Goal: Task Accomplishment & Management: Manage account settings

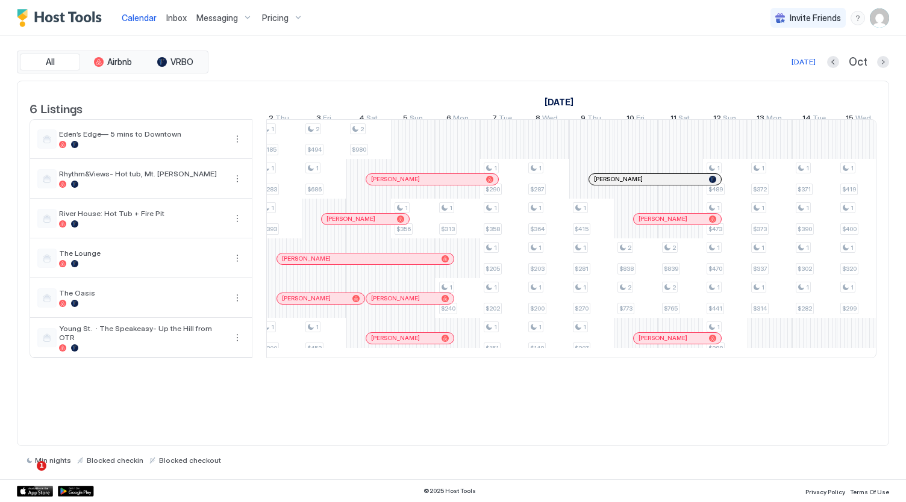
scroll to position [0, 1356]
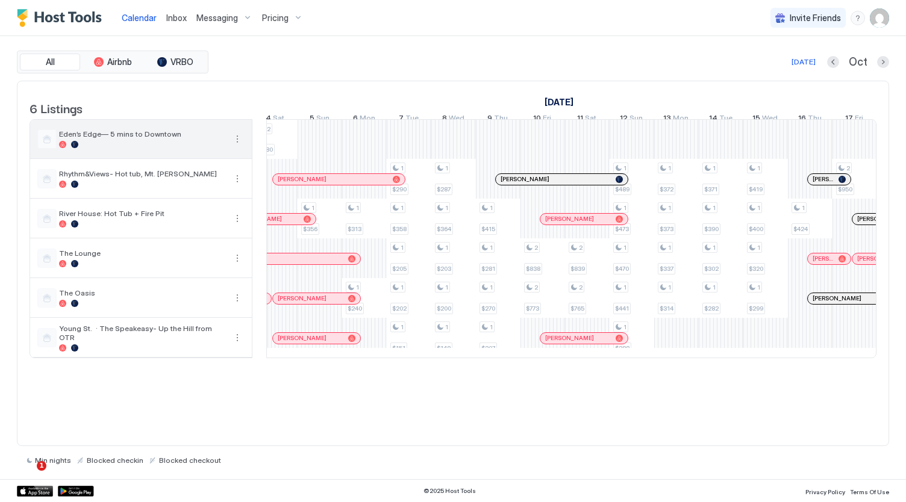
click at [237, 146] on button "More options" at bounding box center [237, 139] width 14 height 14
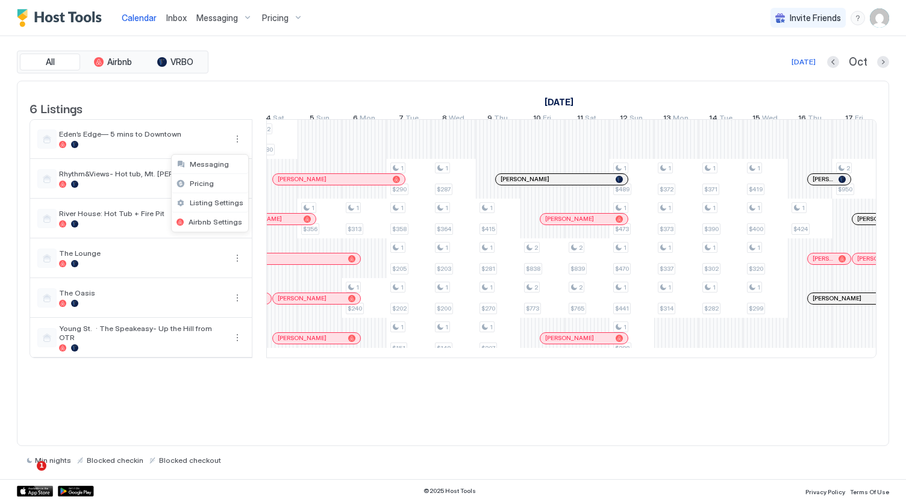
click at [314, 159] on div at bounding box center [453, 251] width 906 height 502
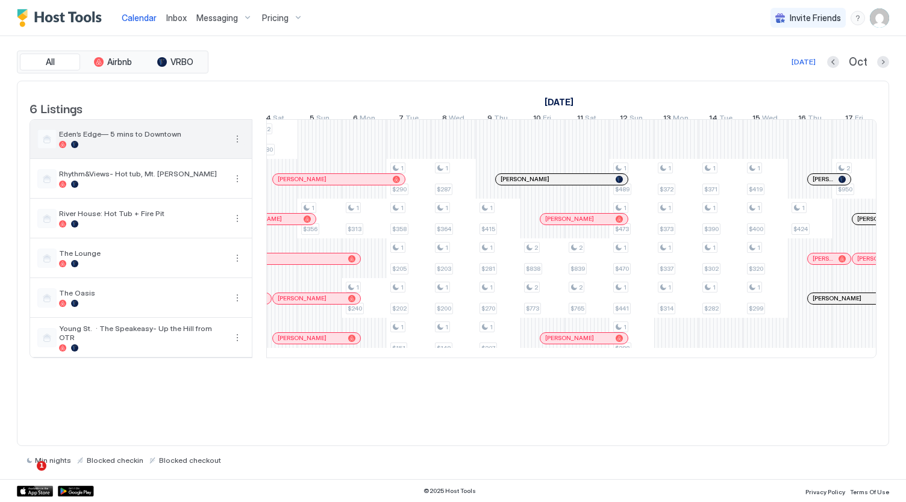
click at [230, 146] on button "More options" at bounding box center [237, 139] width 14 height 14
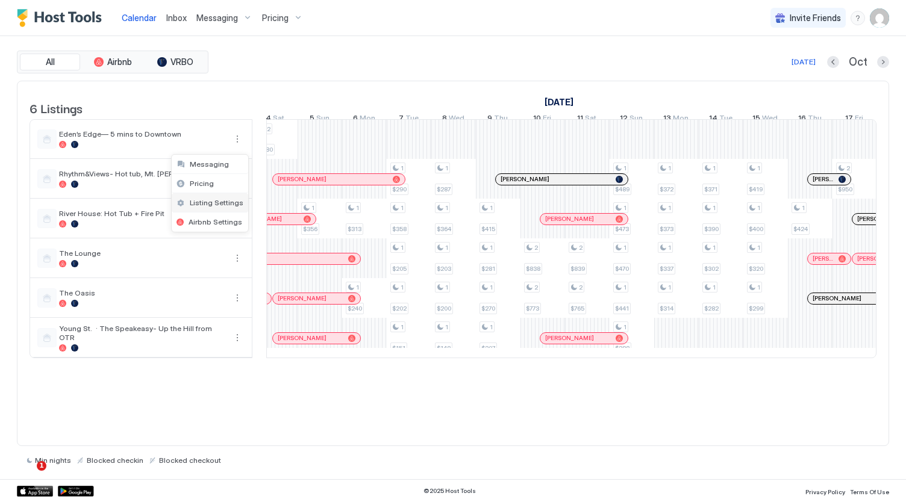
click at [221, 201] on span "Listing Settings" at bounding box center [217, 202] width 54 height 9
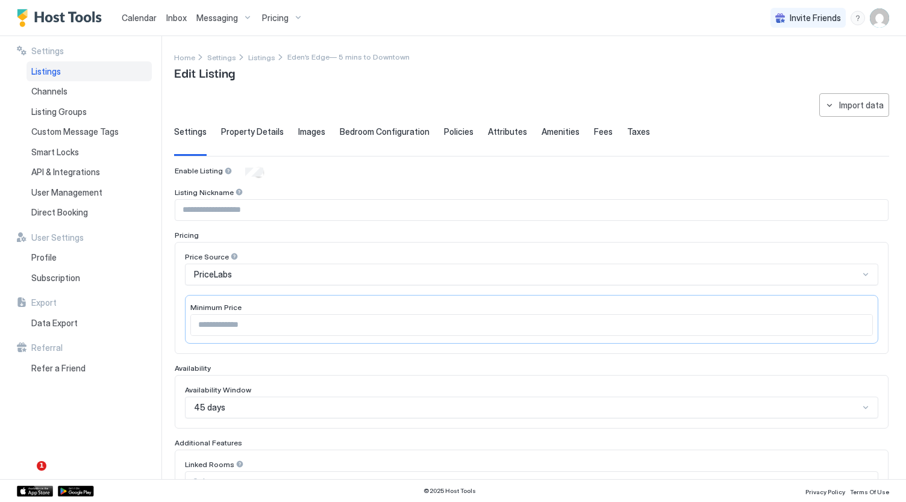
click at [284, 17] on span "Pricing" at bounding box center [275, 18] width 27 height 11
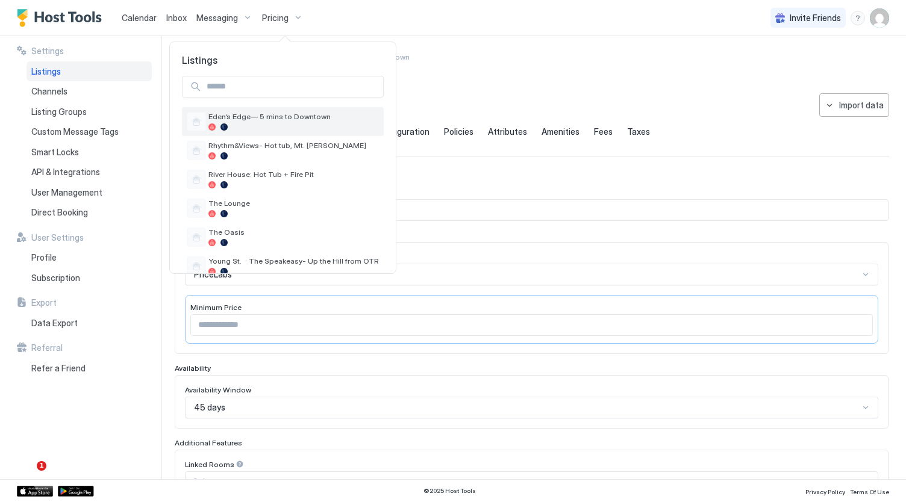
click at [278, 117] on span "Eden’s Edge— 5 mins to Downtown" at bounding box center [293, 116] width 171 height 9
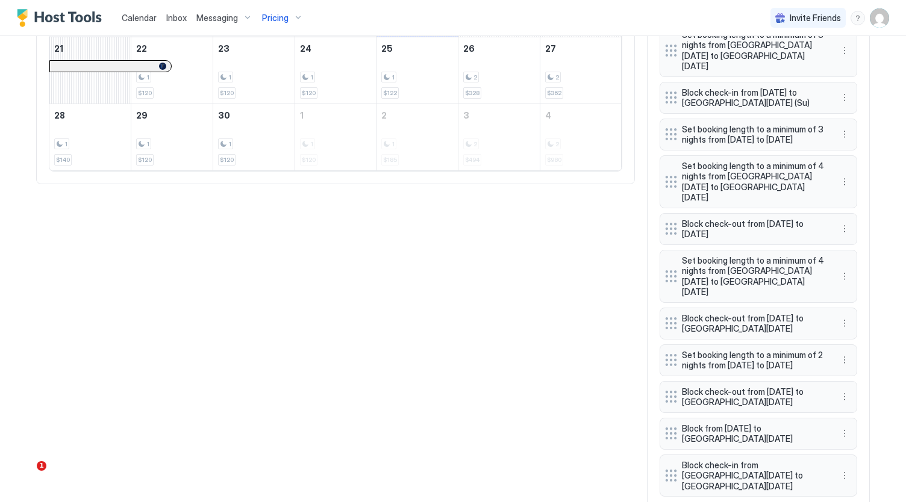
click at [762, 455] on div "Block check-in from [GEOGRAPHIC_DATA][DATE] to [GEOGRAPHIC_DATA][DATE]" at bounding box center [759, 476] width 198 height 43
click at [762, 460] on span "Block check-in from [GEOGRAPHIC_DATA][DATE] to [GEOGRAPHIC_DATA][DATE]" at bounding box center [753, 476] width 143 height 32
click at [840, 469] on button "More options" at bounding box center [844, 476] width 14 height 14
click at [852, 389] on span "Edit" at bounding box center [858, 384] width 13 height 9
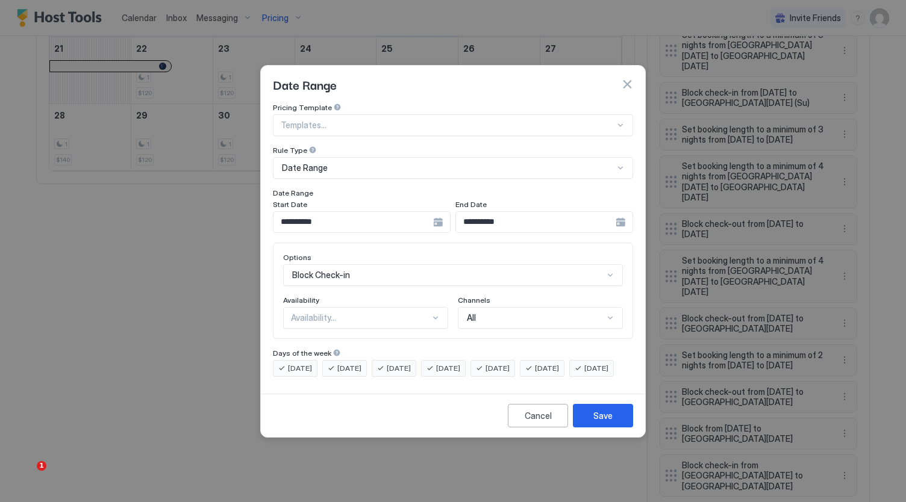
click at [439, 213] on div "**********" at bounding box center [362, 222] width 178 height 22
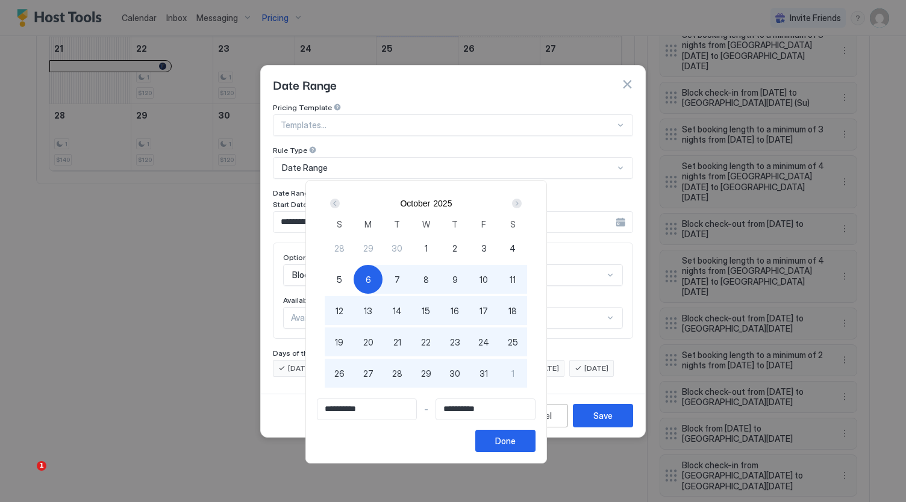
click at [548, 75] on div at bounding box center [453, 251] width 906 height 502
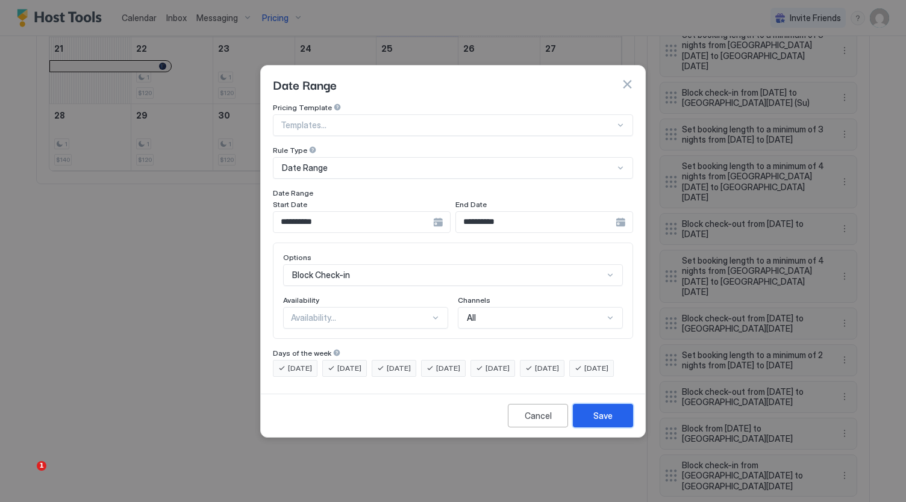
click at [593, 421] on button "Save" at bounding box center [603, 415] width 60 height 23
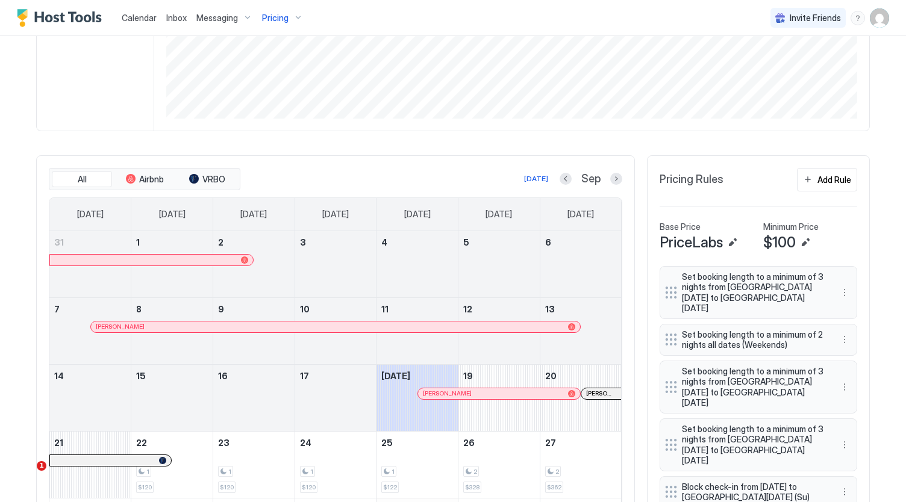
scroll to position [248, 0]
click at [611, 186] on button "Next month" at bounding box center [616, 180] width 12 height 12
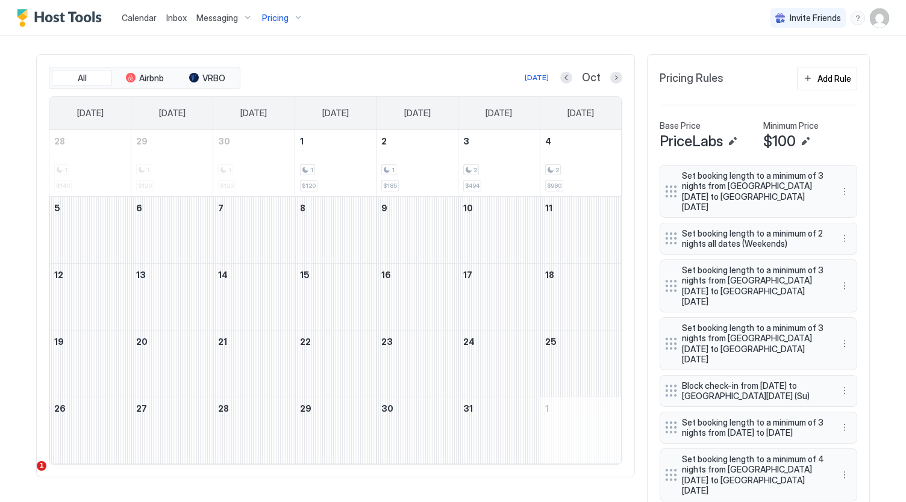
scroll to position [351, 0]
click at [71, 244] on div "October 5, 2025" at bounding box center [89, 229] width 81 height 66
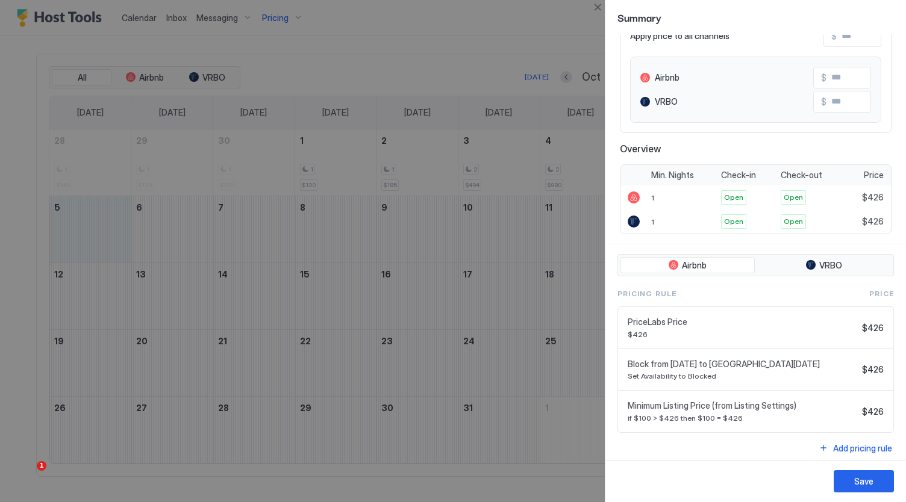
scroll to position [0, 0]
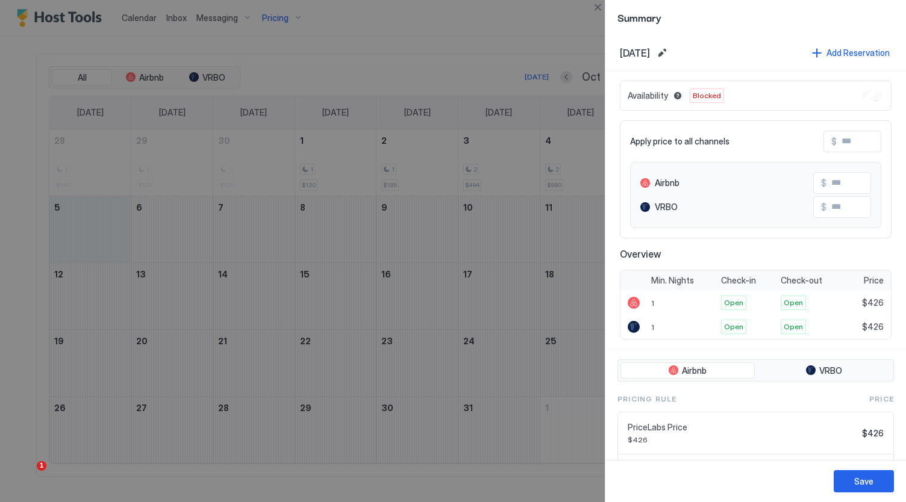
click at [540, 44] on div at bounding box center [453, 251] width 906 height 502
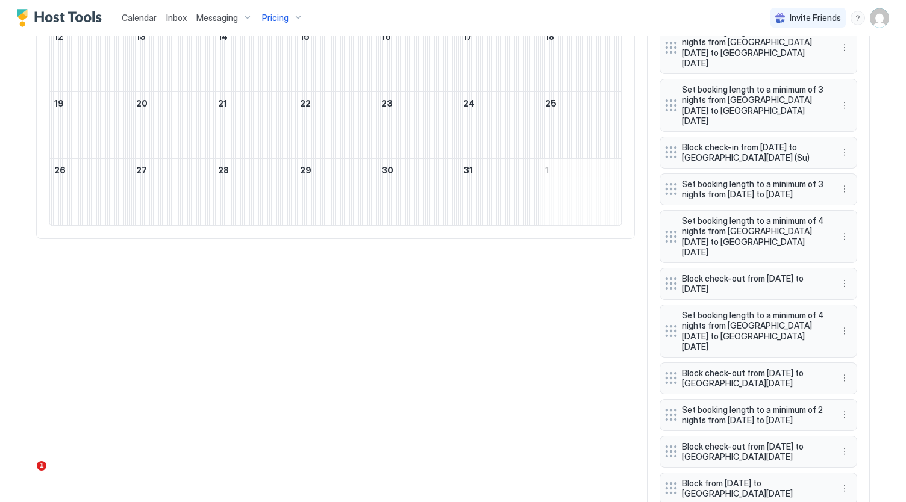
scroll to position [643, 0]
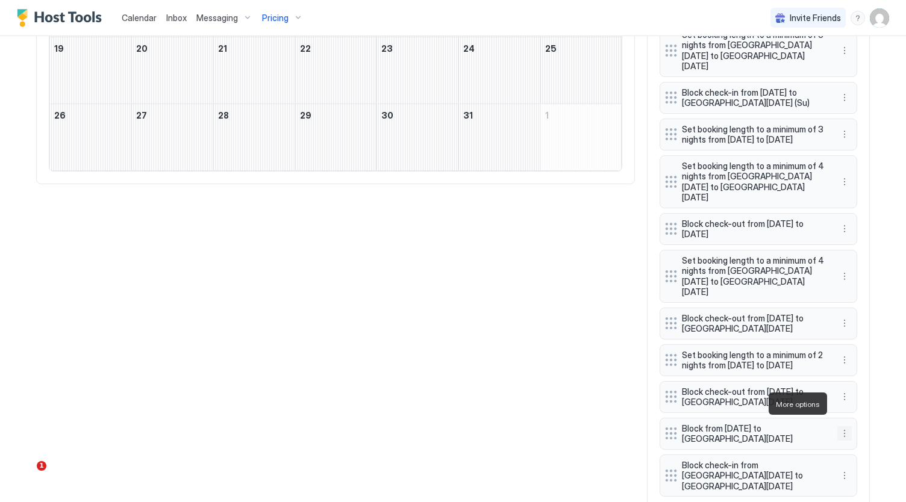
click at [841, 427] on button "More options" at bounding box center [844, 434] width 14 height 14
click at [854, 459] on span "Delete" at bounding box center [863, 459] width 22 height 9
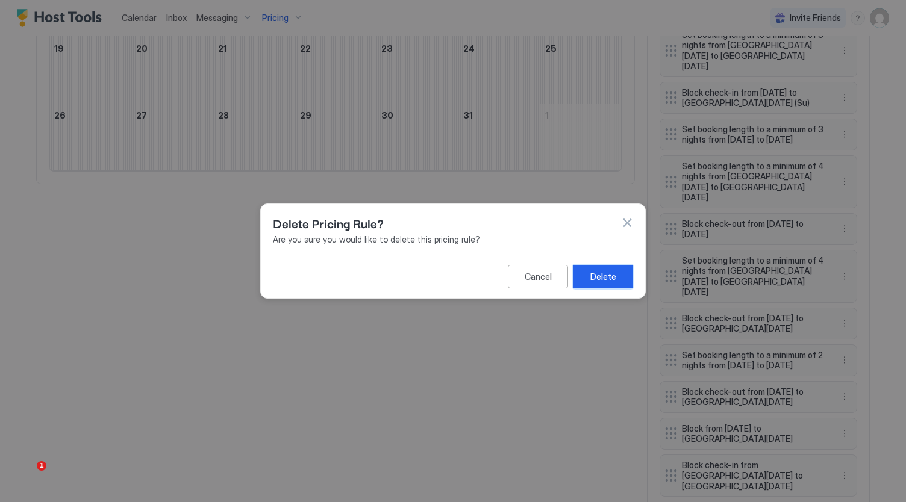
click at [600, 282] on div "Delete" at bounding box center [603, 277] width 26 height 13
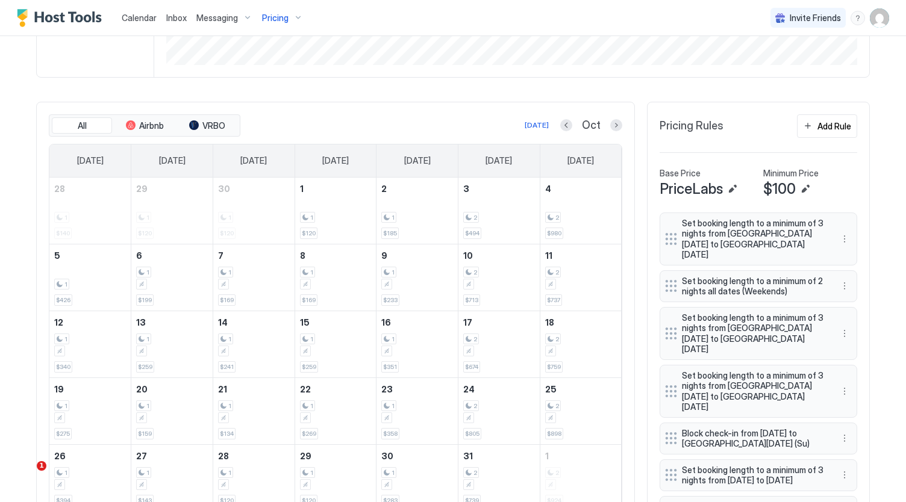
scroll to position [0, 0]
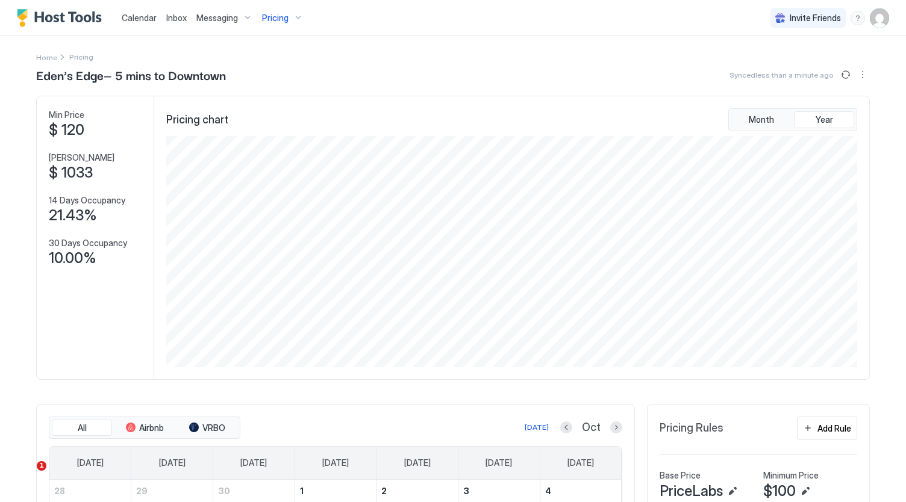
click at [139, 21] on span "Calendar" at bounding box center [139, 18] width 35 height 10
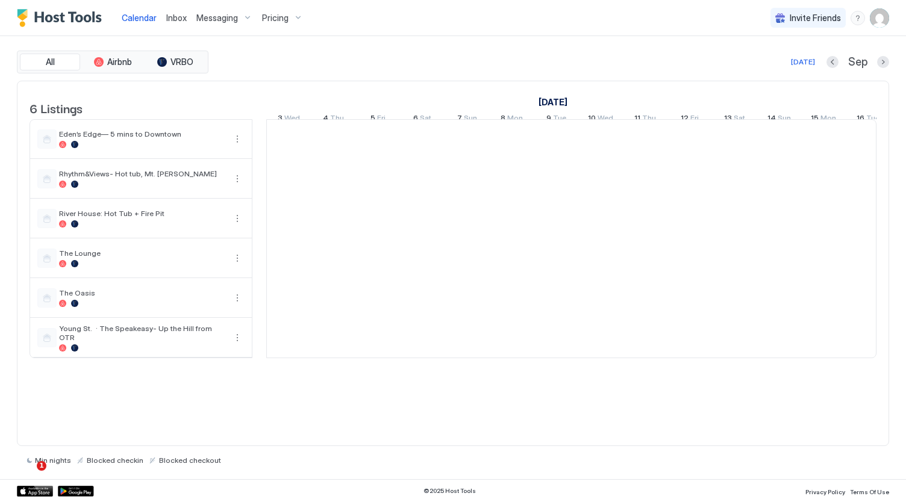
scroll to position [0, 669]
